Goal: Information Seeking & Learning: Learn about a topic

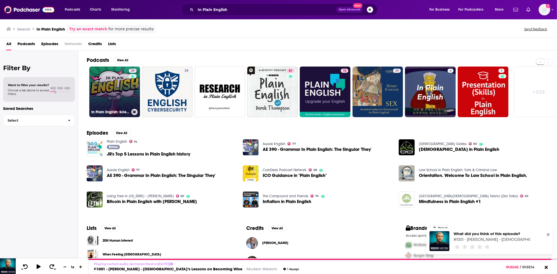
click at [123, 87] on link "39 In Plain English: Science Made Simple" at bounding box center [114, 92] width 51 height 51
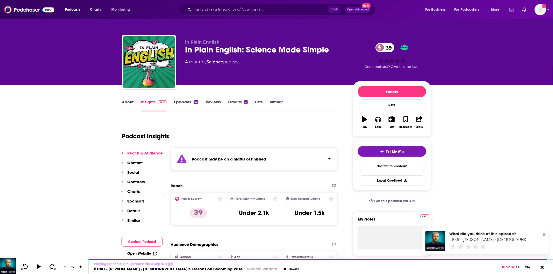
click at [131, 100] on link "About" at bounding box center [128, 106] width 12 height 12
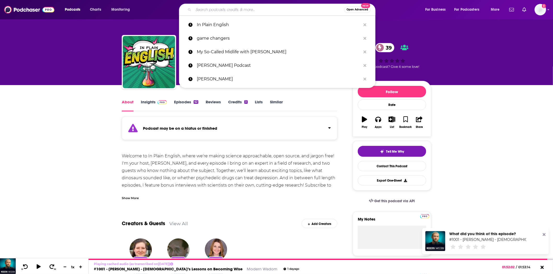
click at [220, 7] on input "Search podcasts, credits, & more..." at bounding box center [268, 9] width 151 height 8
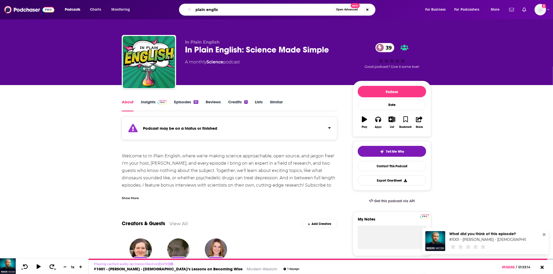
type input "plain english"
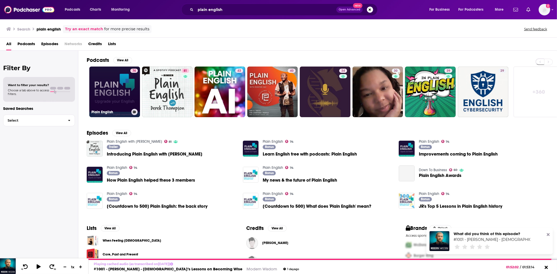
click at [122, 89] on link "74 Plain English" at bounding box center [114, 92] width 51 height 51
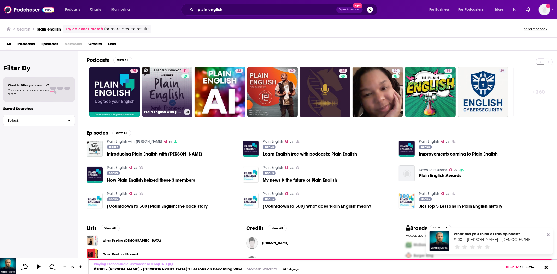
click at [175, 90] on link "81 Plain English with [PERSON_NAME]" at bounding box center [167, 92] width 51 height 51
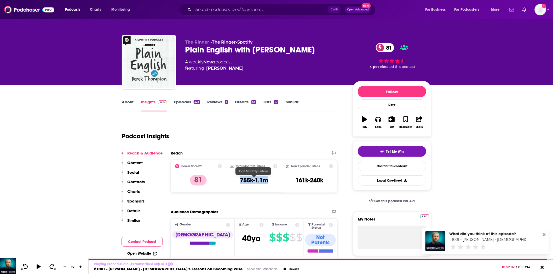
drag, startPoint x: 272, startPoint y: 180, endPoint x: 236, endPoint y: 182, distance: 36.6
click at [236, 182] on div "Total Monthly Listens 755k-1.1m" at bounding box center [253, 176] width 47 height 24
copy h3 "755k-1.1m"
click at [375, 127] on div "Apps" at bounding box center [378, 127] width 7 height 3
